Goal: Transaction & Acquisition: Purchase product/service

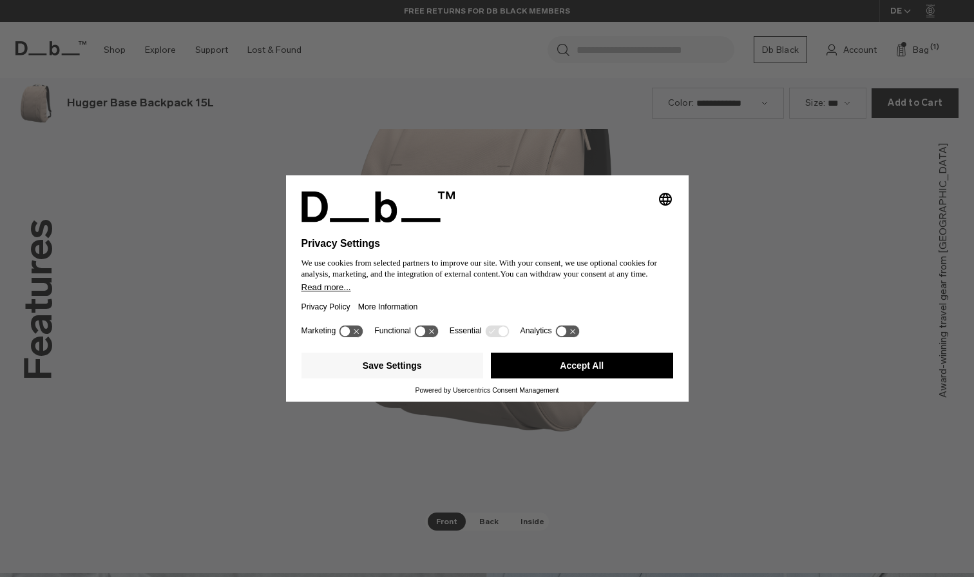
scroll to position [1731, 0]
